Goal: Task Accomplishment & Management: Manage account settings

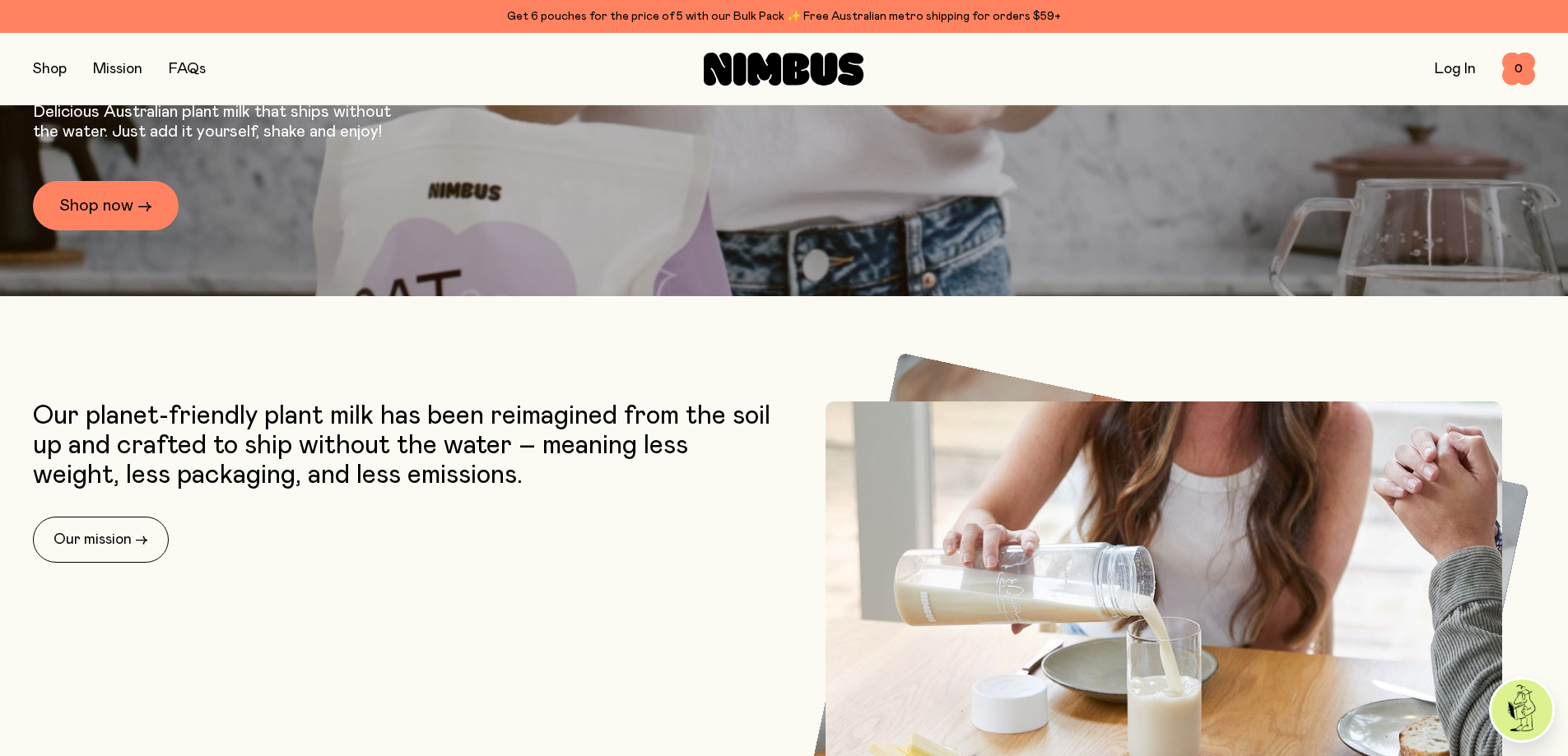
scroll to position [494, 0]
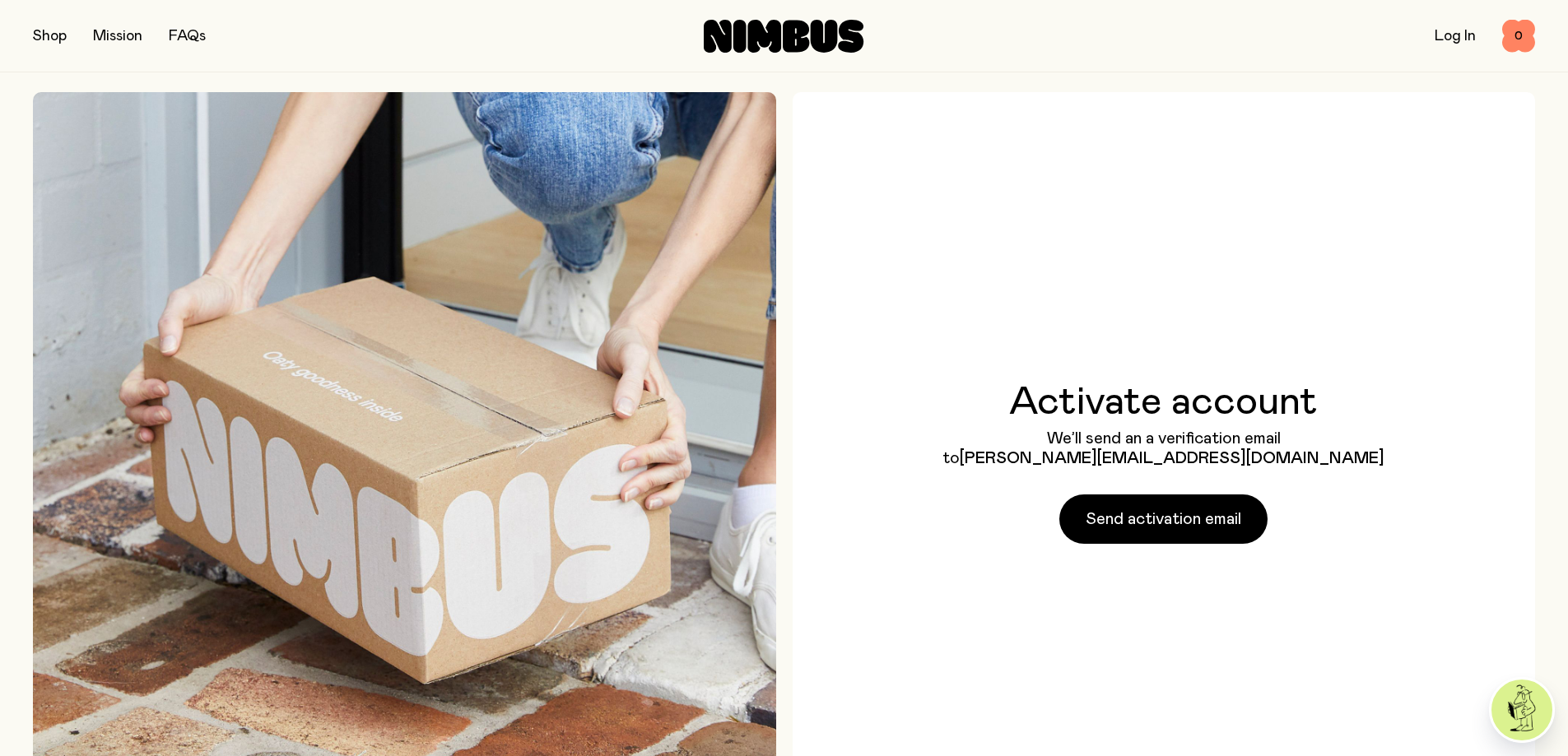
click at [1149, 531] on span "Send activation email" at bounding box center [1163, 519] width 156 height 23
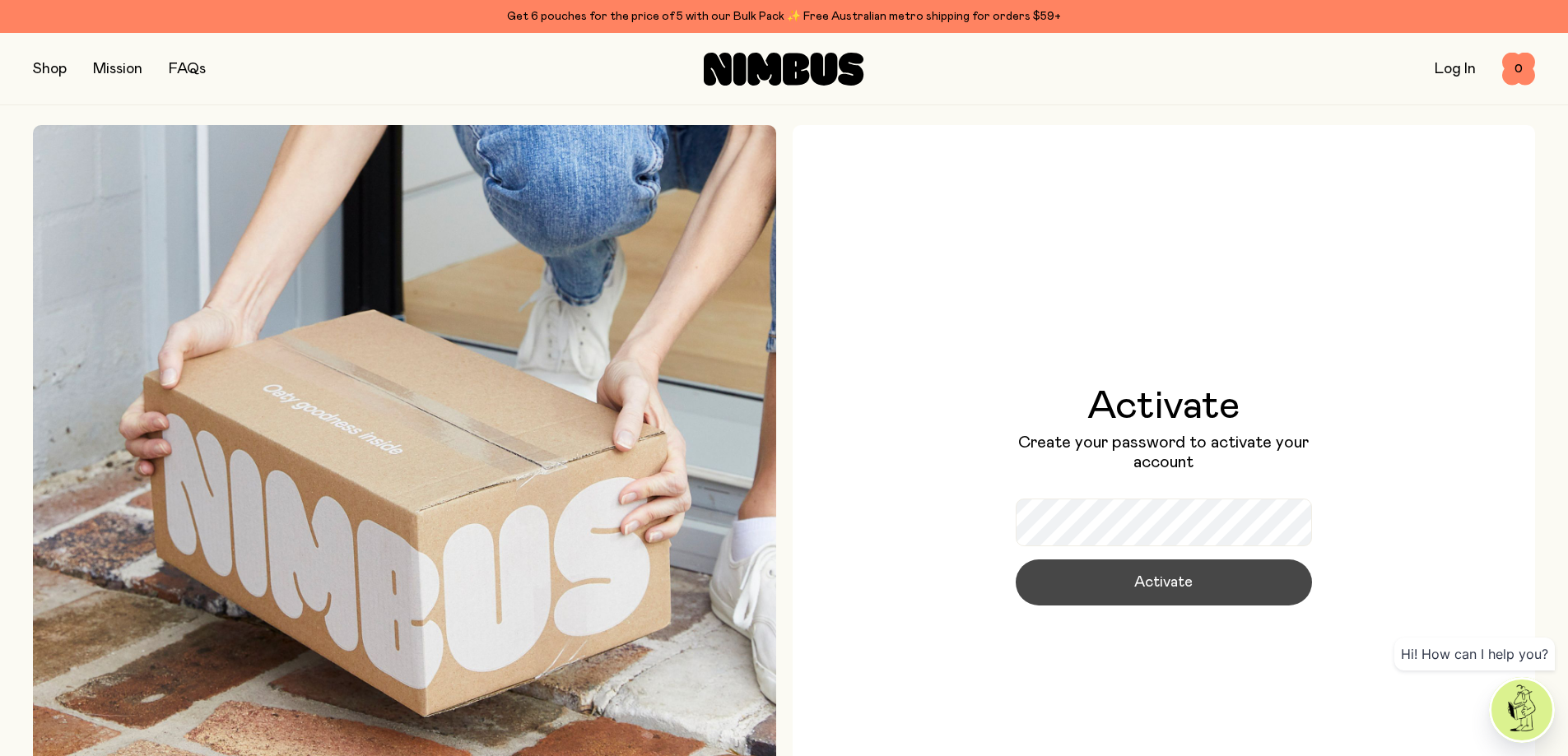
click at [1168, 574] on span "Activate" at bounding box center [1163, 582] width 58 height 23
